Goal: Task Accomplishment & Management: Use online tool/utility

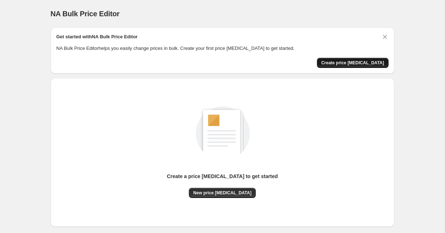
click at [353, 62] on span "Create price [MEDICAL_DATA]" at bounding box center [352, 63] width 63 height 6
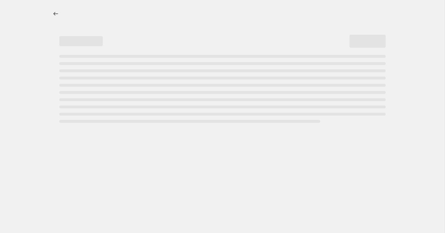
select select "percentage"
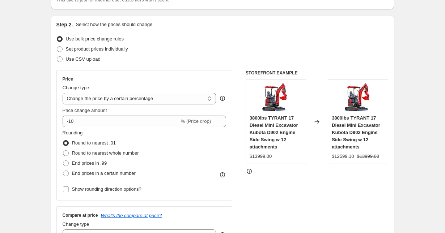
scroll to position [67, 0]
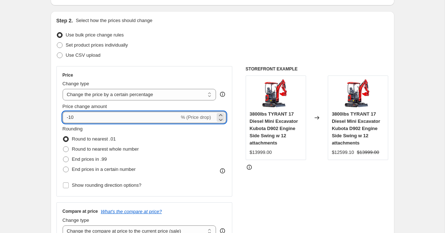
click at [80, 121] on input "-10" at bounding box center [121, 118] width 117 height 12
type input "-1"
type input "-60"
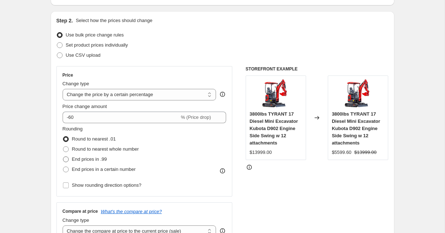
click at [66, 159] on span at bounding box center [66, 160] width 6 height 6
click at [63, 157] on input "End prices in .99" at bounding box center [63, 157] width 0 height 0
radio input "true"
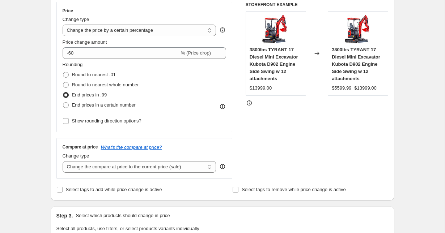
scroll to position [133, 0]
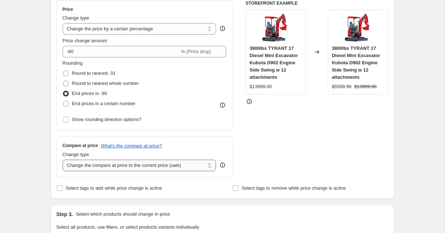
click at [94, 165] on select "Change the compare at price to the current price (sale) Change the compare at p…" at bounding box center [140, 166] width 154 height 12
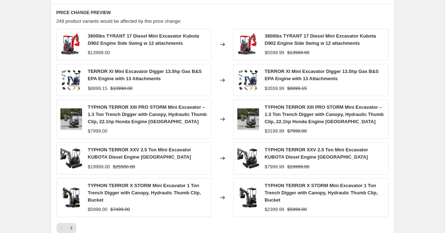
scroll to position [516, 0]
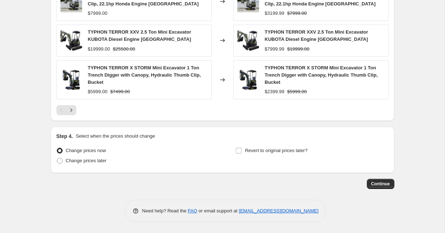
click at [378, 184] on span "Continue" at bounding box center [380, 184] width 19 height 6
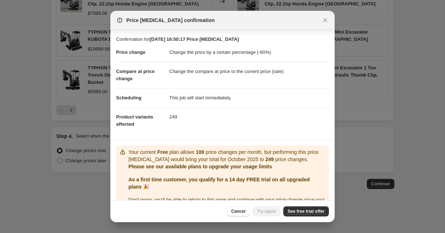
scroll to position [19, 0]
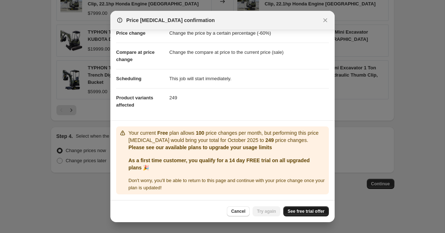
click at [288, 212] on span "See free trial offer" at bounding box center [306, 212] width 37 height 6
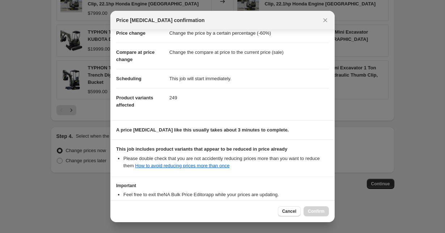
scroll to position [71, 0]
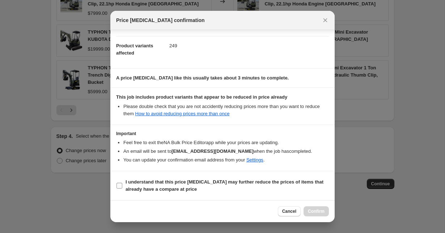
click at [125, 187] on label "I understand that this price change job may further reduce the prices of items …" at bounding box center [222, 185] width 213 height 17
click at [122, 187] on input "I understand that this price change job may further reduce the prices of items …" at bounding box center [119, 186] width 6 height 6
checkbox input "true"
click at [311, 211] on span "Confirm" at bounding box center [316, 212] width 17 height 6
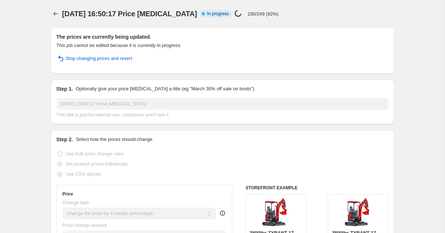
select select "percentage"
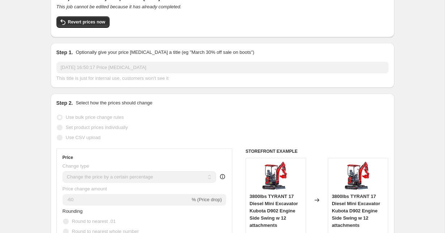
scroll to position [52, 0]
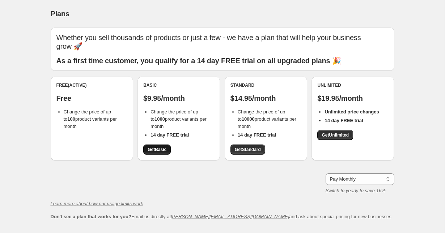
click at [152, 147] on span "Get Basic" at bounding box center [157, 150] width 19 height 6
